Goal: Transaction & Acquisition: Download file/media

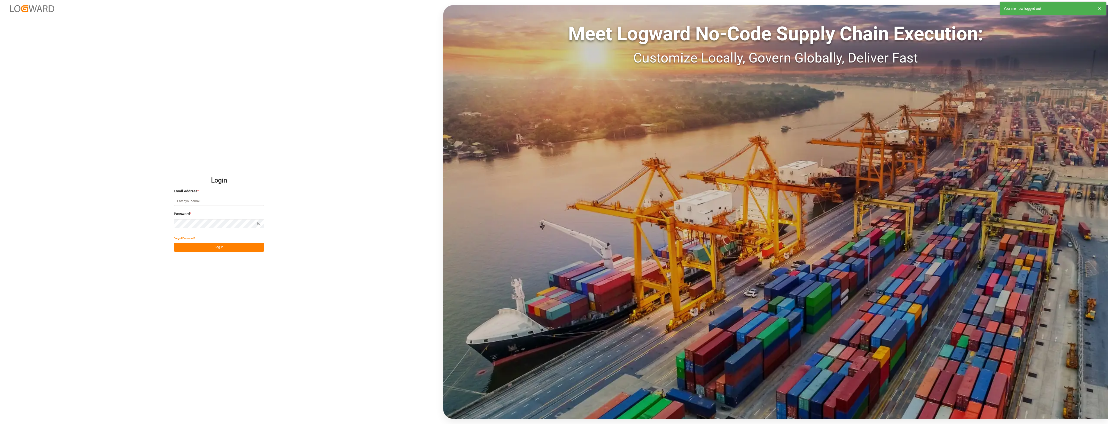
type input "cyril.leroy@melitta.fr"
click at [218, 247] on button "Log In" at bounding box center [219, 247] width 90 height 9
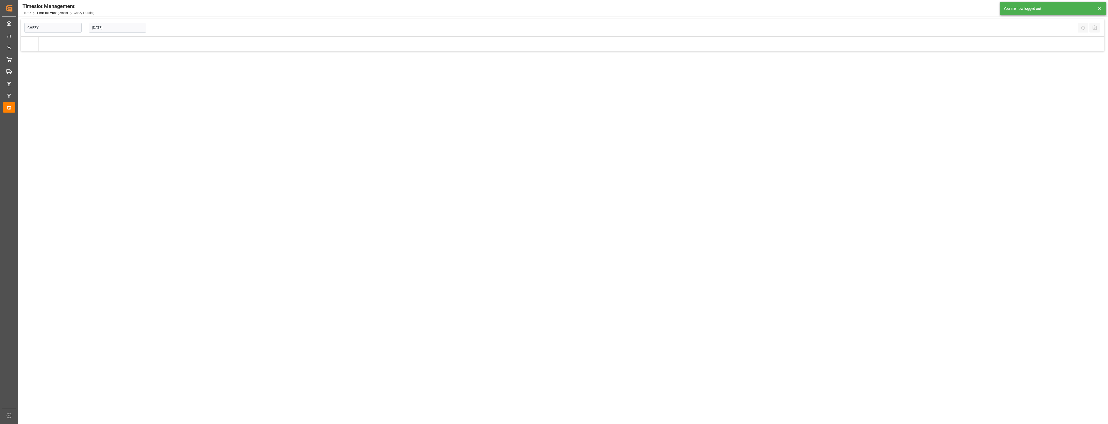
type input "Chezy Loading"
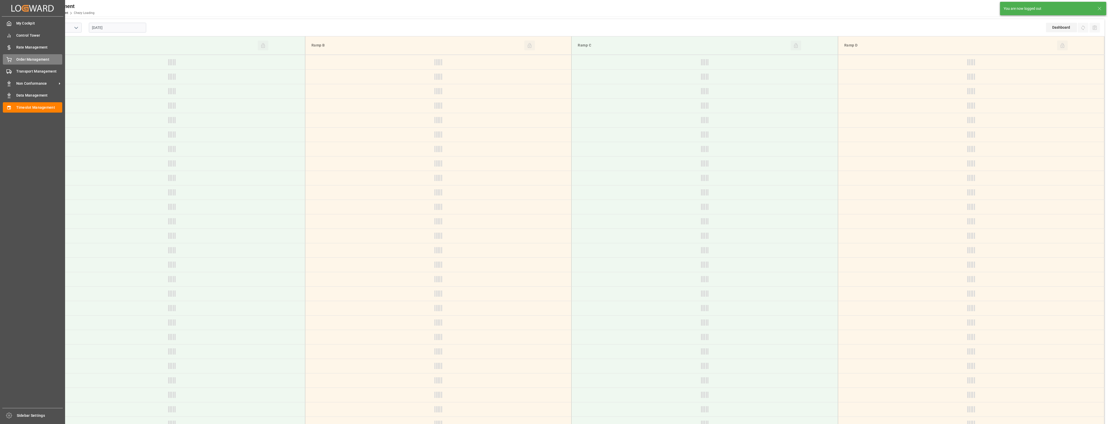
click at [15, 60] on div "Order Management Order Management" at bounding box center [32, 59] width 59 height 10
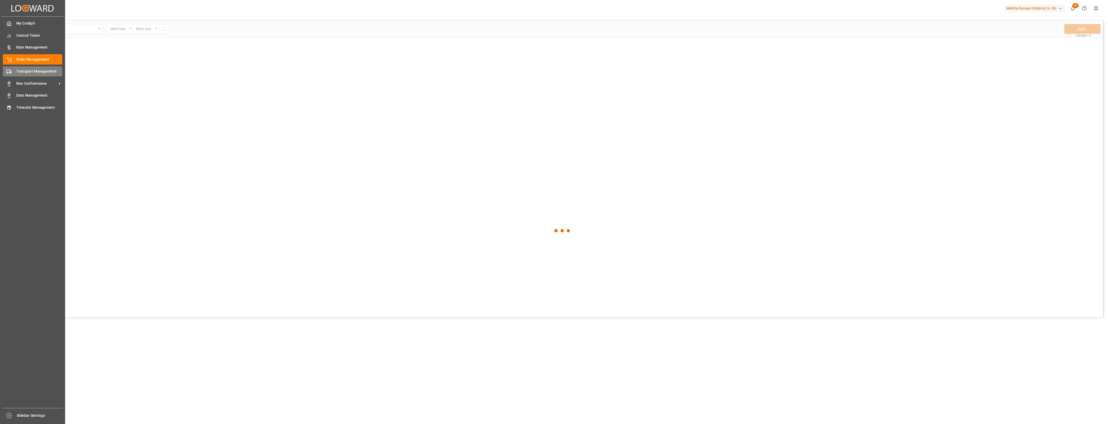
click at [17, 72] on span "Transport Management" at bounding box center [39, 71] width 46 height 5
click at [17, 59] on span "Order Management" at bounding box center [39, 59] width 46 height 5
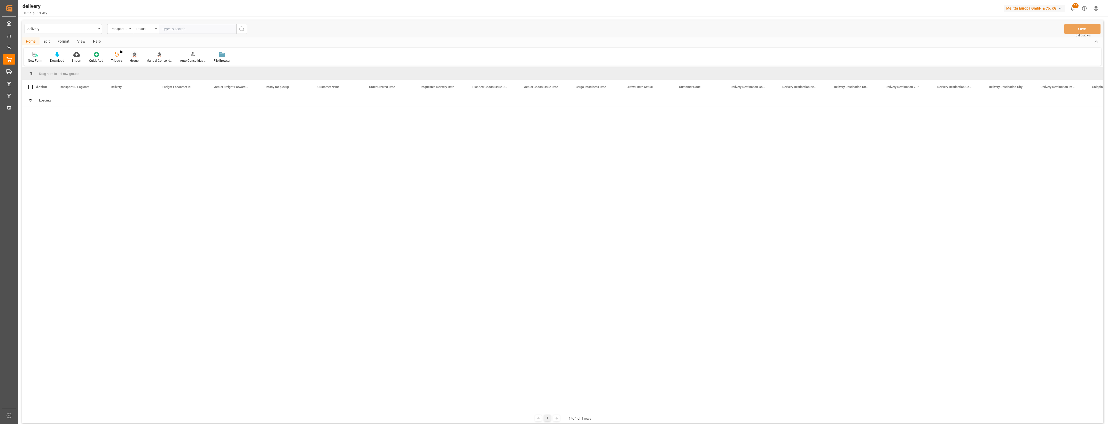
click at [135, 55] on icon at bounding box center [135, 54] width 4 height 5
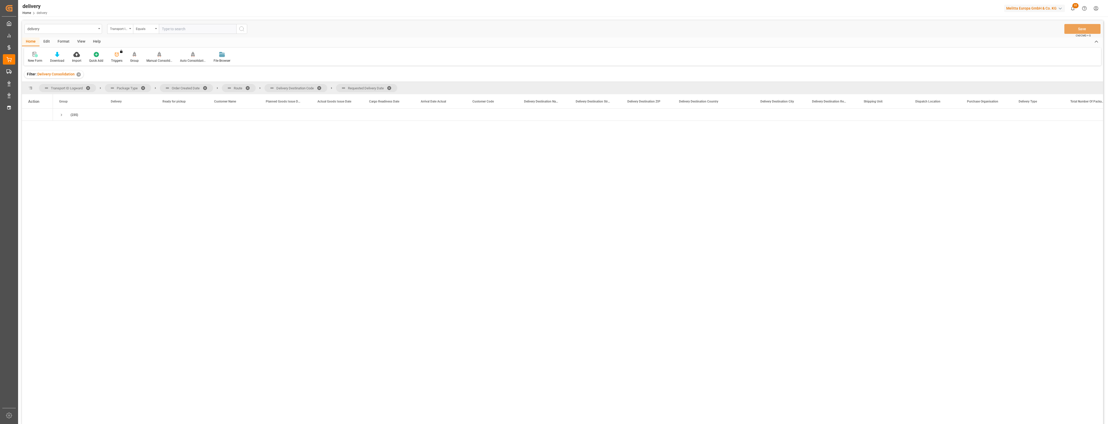
click at [205, 88] on span at bounding box center [207, 88] width 8 height 5
click at [186, 87] on span at bounding box center [187, 88] width 8 height 5
click at [216, 88] on span at bounding box center [216, 88] width 8 height 5
click at [214, 87] on span at bounding box center [215, 88] width 8 height 5
click at [63, 115] on span "Press SPACE to select this row." at bounding box center [61, 115] width 5 height 5
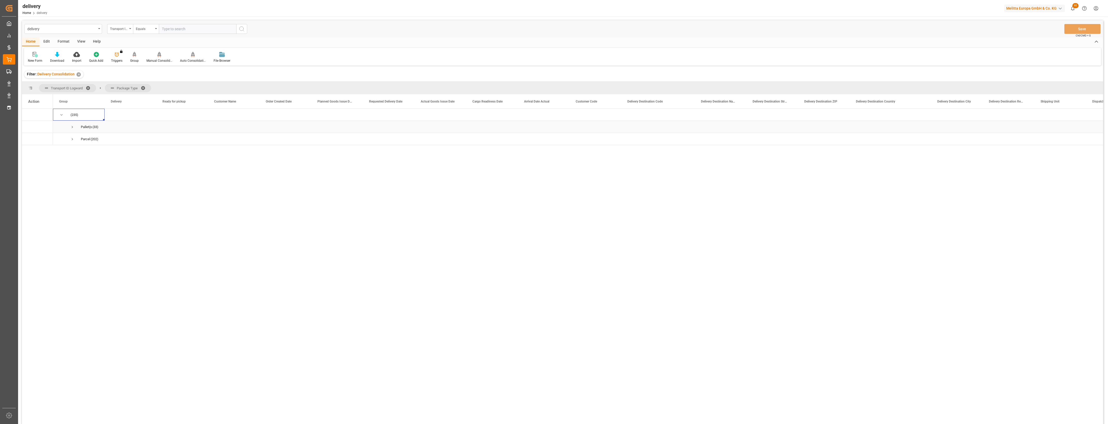
click at [72, 126] on span "Press SPACE to select this row." at bounding box center [72, 127] width 5 height 5
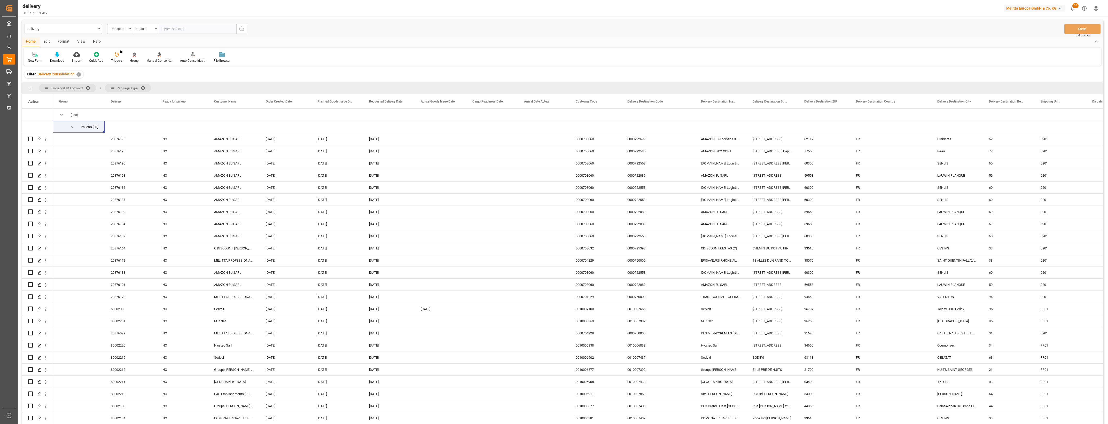
click at [58, 56] on icon at bounding box center [57, 54] width 4 height 5
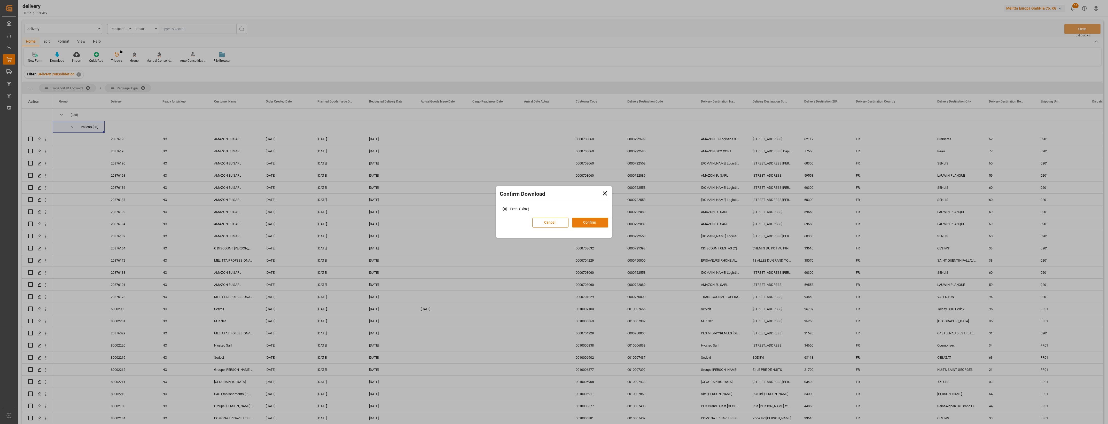
click at [574, 220] on button "Confirm" at bounding box center [590, 223] width 36 height 10
click at [553, 228] on link "Go to Downloads" at bounding box center [552, 228] width 28 height 4
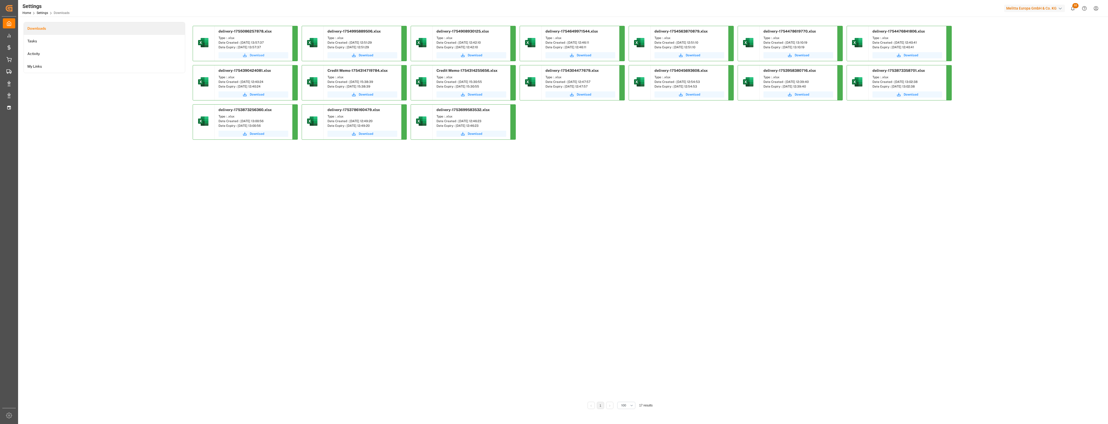
click at [260, 54] on span "Download" at bounding box center [257, 55] width 14 height 5
